Goal: Check status: Check status

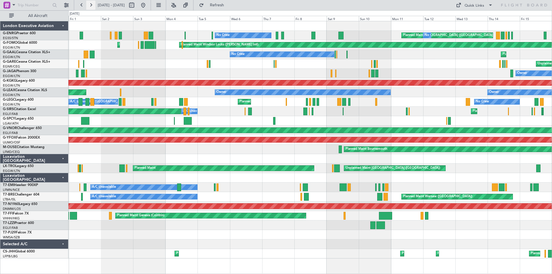
click at [90, 5] on button at bounding box center [90, 5] width 9 height 9
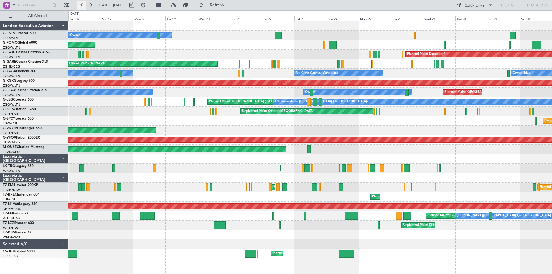
click at [82, 5] on button at bounding box center [81, 5] width 9 height 9
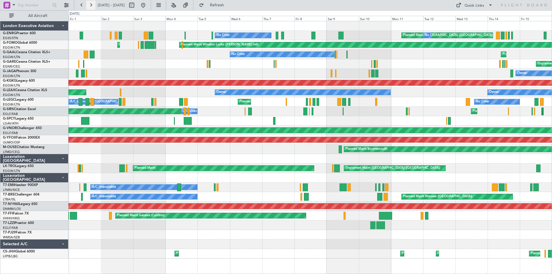
click at [93, 5] on button at bounding box center [90, 5] width 9 height 9
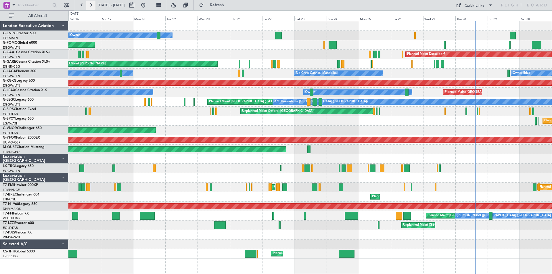
click at [89, 5] on button at bounding box center [90, 5] width 9 height 9
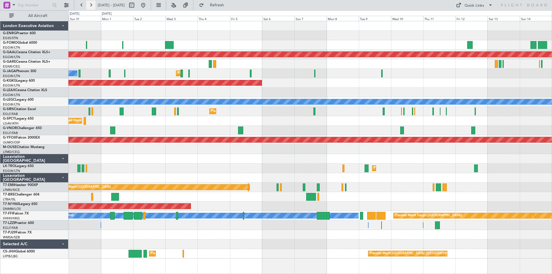
click at [89, 5] on button at bounding box center [90, 5] width 9 height 9
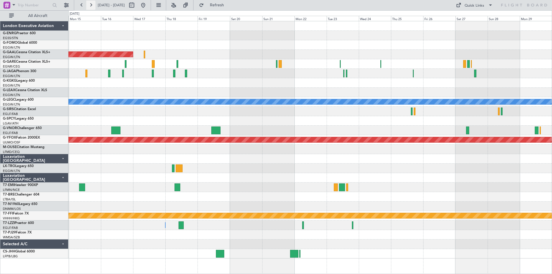
click at [89, 5] on button at bounding box center [90, 5] width 9 height 9
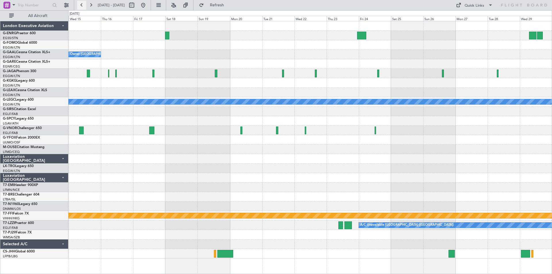
click at [84, 6] on button at bounding box center [81, 5] width 9 height 9
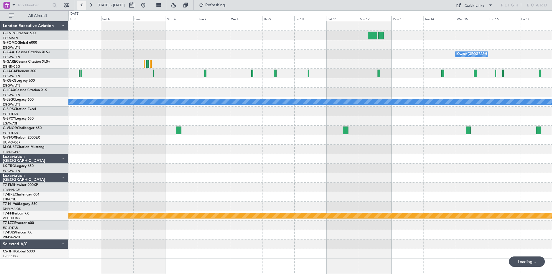
click at [84, 6] on button at bounding box center [81, 5] width 9 height 9
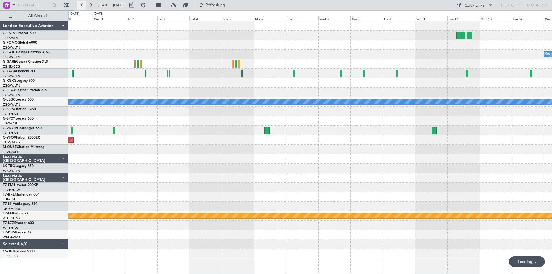
click at [84, 6] on button at bounding box center [81, 5] width 9 height 9
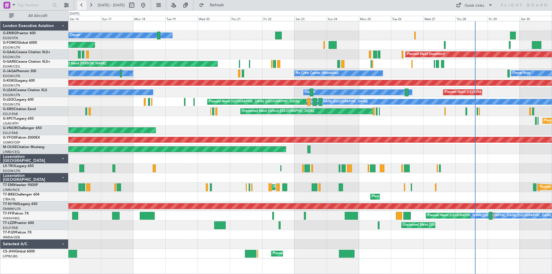
click at [84, 6] on button at bounding box center [81, 5] width 9 height 9
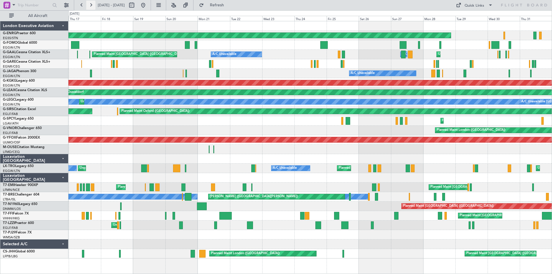
click at [89, 6] on button at bounding box center [90, 5] width 9 height 9
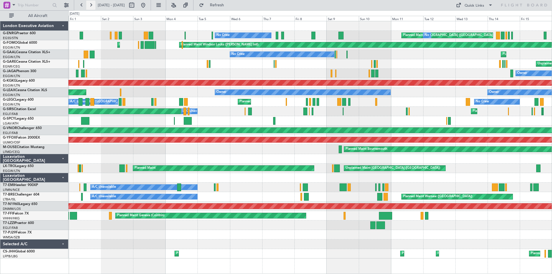
click at [93, 5] on button at bounding box center [90, 5] width 9 height 9
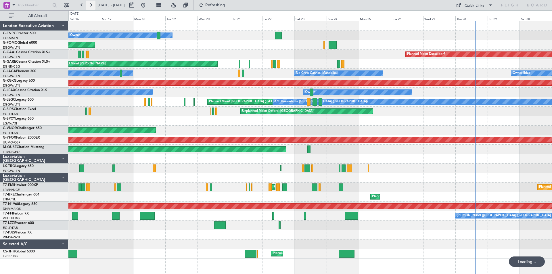
click at [93, 5] on button at bounding box center [90, 5] width 9 height 9
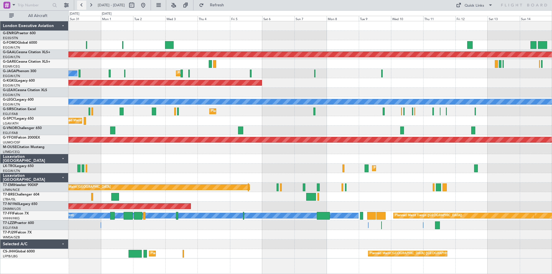
click at [84, 5] on button at bounding box center [81, 5] width 9 height 9
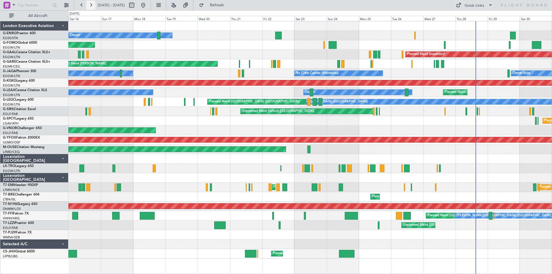
click at [88, 4] on button at bounding box center [90, 5] width 9 height 9
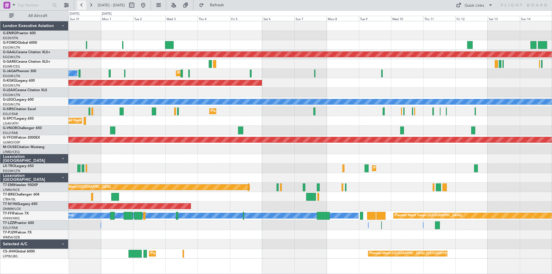
click at [82, 5] on button at bounding box center [81, 5] width 9 height 9
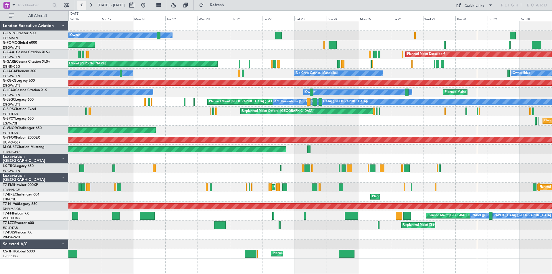
click at [82, 6] on button at bounding box center [81, 5] width 9 height 9
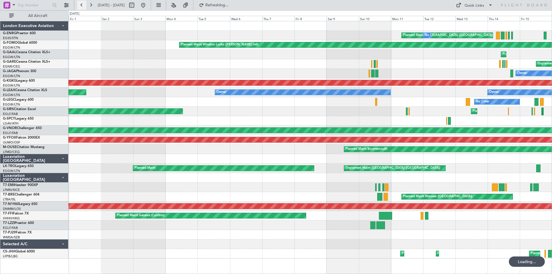
click at [82, 6] on button at bounding box center [81, 5] width 9 height 9
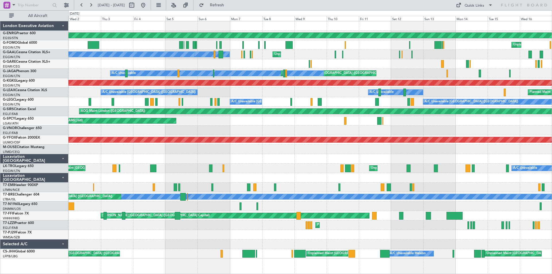
click at [101, 5] on span "[DATE] - [DATE]" at bounding box center [111, 5] width 27 height 5
click at [89, 5] on button at bounding box center [90, 5] width 9 height 9
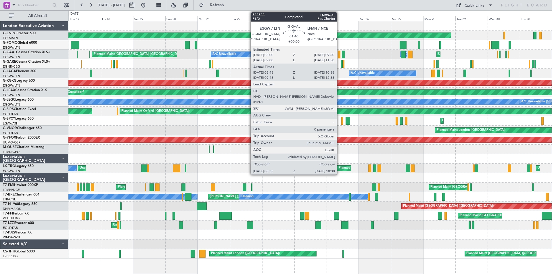
click at [339, 55] on div at bounding box center [339, 55] width 3 height 8
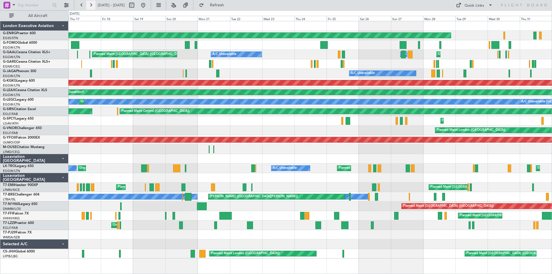
click at [92, 5] on button at bounding box center [90, 5] width 9 height 9
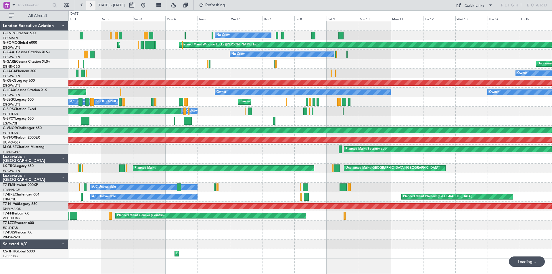
click at [92, 5] on button at bounding box center [90, 5] width 9 height 9
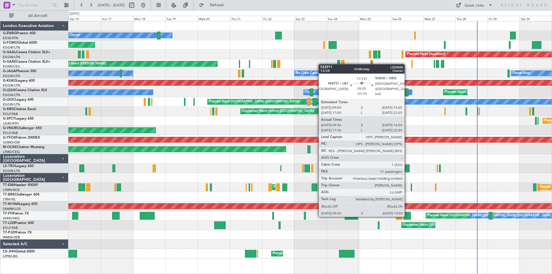
click at [407, 216] on div at bounding box center [406, 216] width 7 height 8
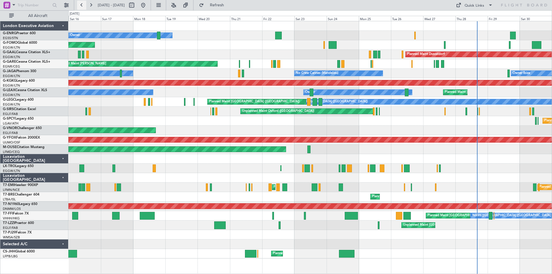
click at [79, 4] on button at bounding box center [81, 5] width 9 height 9
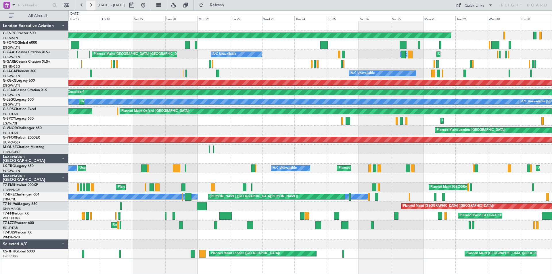
click at [92, 7] on button at bounding box center [90, 5] width 9 height 9
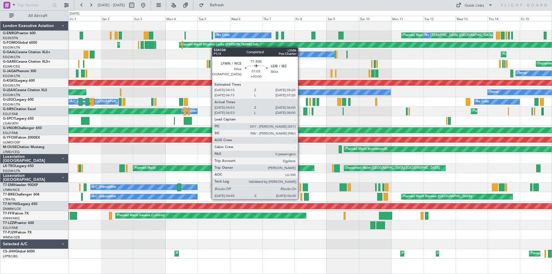
click at [300, 199] on div at bounding box center [301, 197] width 2 height 8
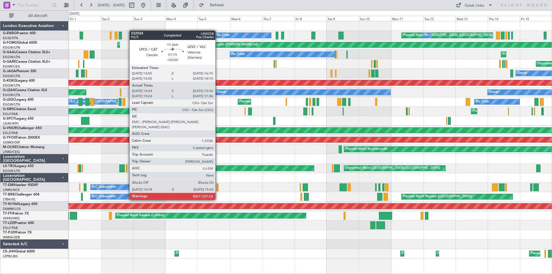
click at [218, 189] on div at bounding box center [217, 187] width 2 height 8
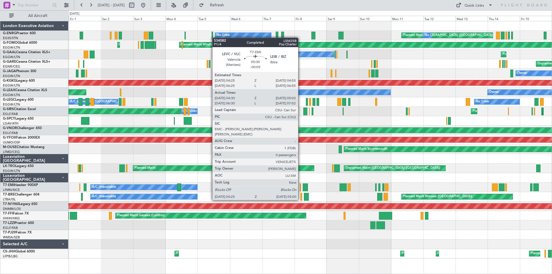
click at [301, 189] on div at bounding box center [300, 187] width 1 height 8
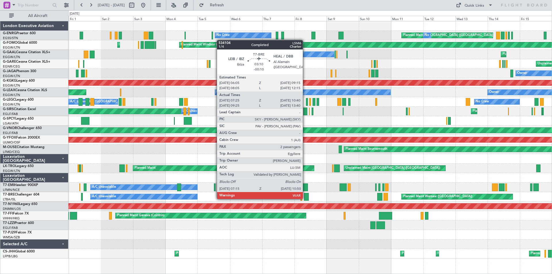
click at [305, 198] on div at bounding box center [306, 197] width 5 height 8
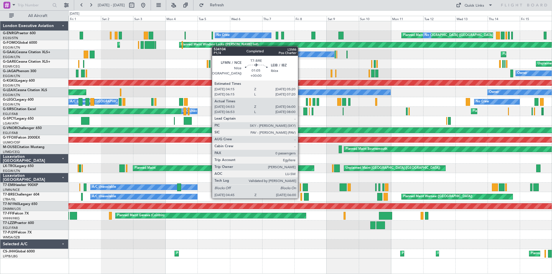
click at [300, 198] on div at bounding box center [301, 197] width 2 height 8
